Goal: Obtain resource: Download file/media

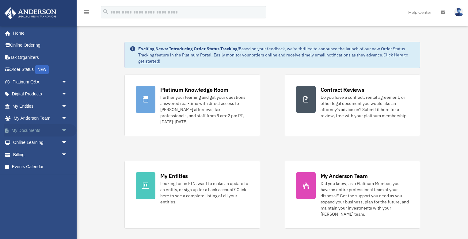
click at [63, 130] on span "arrow_drop_down" at bounding box center [67, 130] width 12 height 13
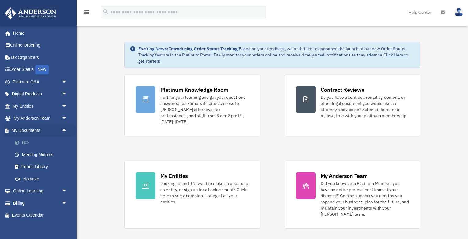
click at [26, 141] on link "Box" at bounding box center [43, 142] width 68 height 12
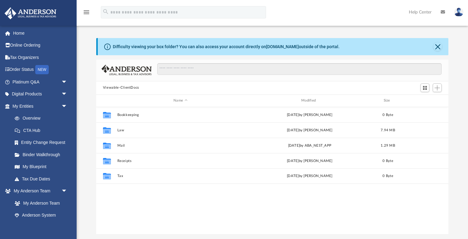
scroll to position [139, 352]
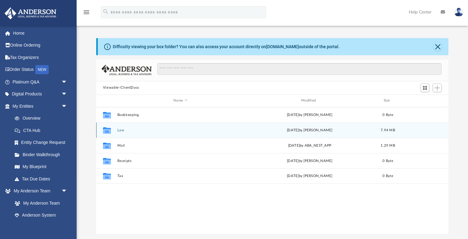
click at [121, 130] on button "Law" at bounding box center [180, 130] width 126 height 4
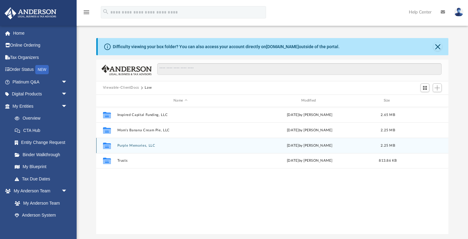
click at [140, 145] on button "Purple Memories, LLC" at bounding box center [180, 145] width 126 height 4
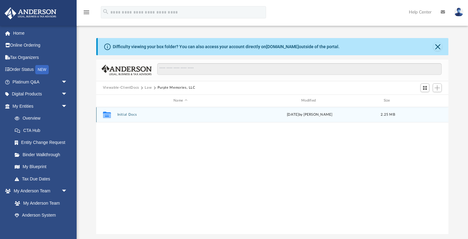
click at [128, 114] on button "Initial Docs" at bounding box center [180, 114] width 126 height 4
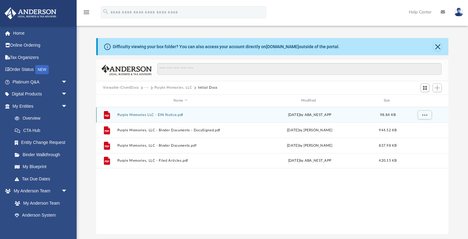
click at [141, 114] on button "Purple Memories LLC - EIN Notice.pdf" at bounding box center [180, 115] width 126 height 4
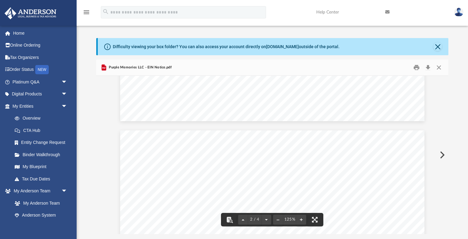
scroll to position [385, 0]
click at [441, 66] on button "Close" at bounding box center [438, 66] width 11 height 9
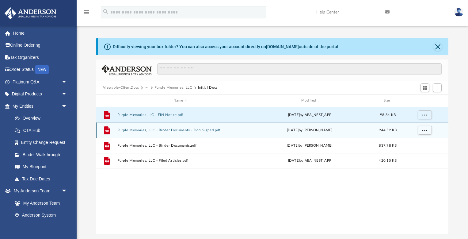
click at [164, 132] on div "File Purple Memories, LLC - Binder Documents - DocuSigned.pdf [DATE] by [PERSON…" at bounding box center [272, 129] width 352 height 15
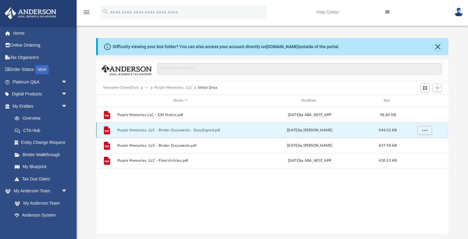
click at [214, 130] on button "Purple Memories, LLC - Binder Documents - DocuSigned.pdf" at bounding box center [180, 130] width 126 height 4
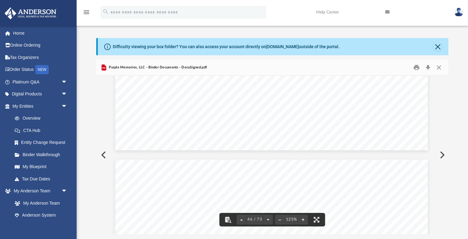
scroll to position [18948, 1]
